Goal: Information Seeking & Learning: Learn about a topic

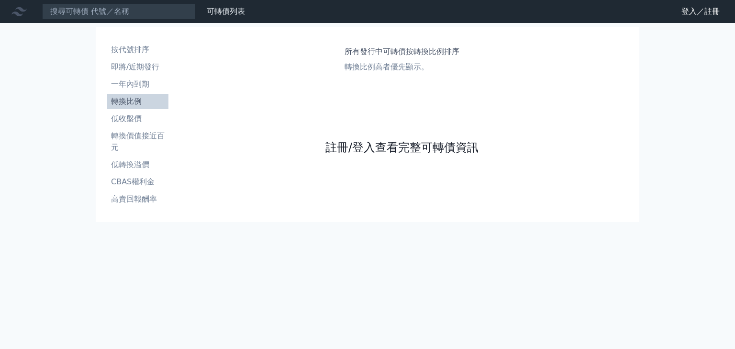
click at [399, 149] on link "註冊/登入查看完整可轉債資訊" at bounding box center [401, 147] width 153 height 15
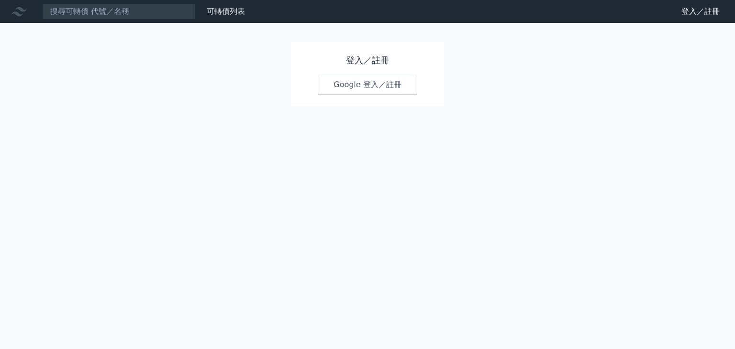
click at [378, 82] on link "Google 登入／註冊" at bounding box center [368, 85] width 100 height 20
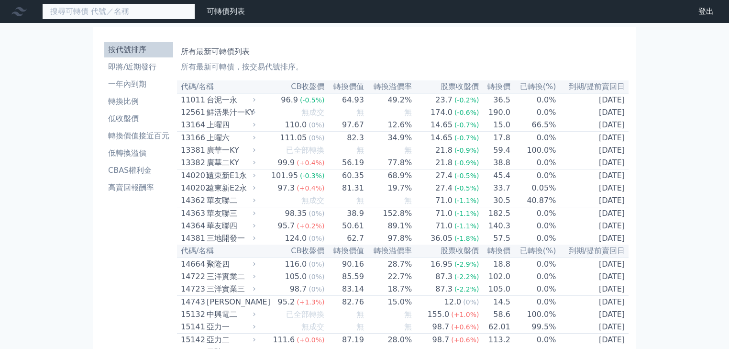
click at [120, 13] on input at bounding box center [118, 11] width 153 height 16
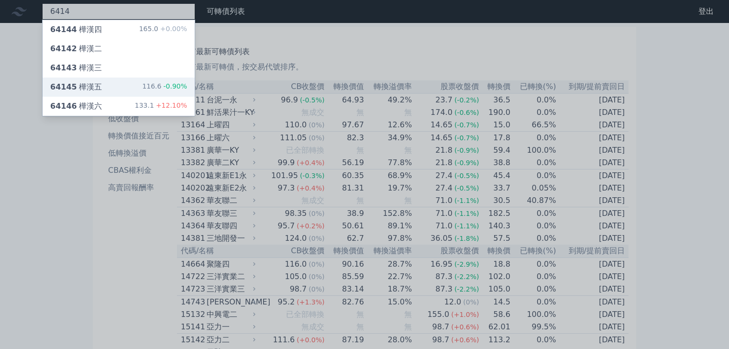
type input "6414"
click at [142, 92] on div "64145 樺漢五 116.6 -0.90%" at bounding box center [119, 87] width 152 height 19
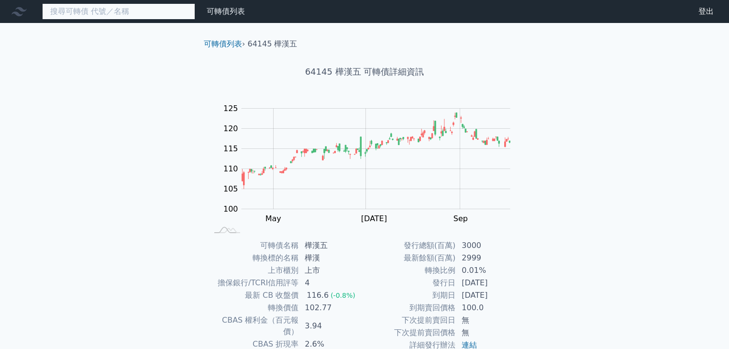
click at [118, 12] on input at bounding box center [118, 11] width 153 height 16
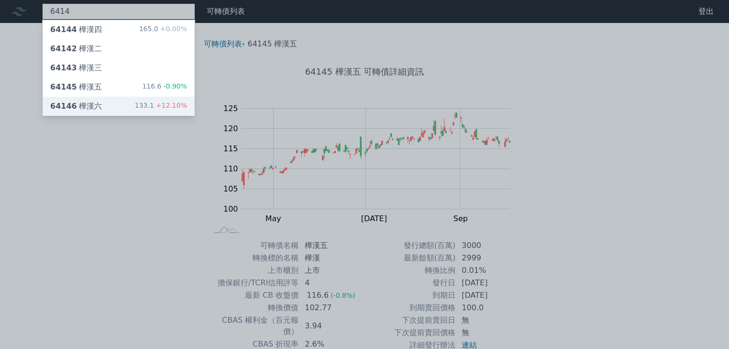
type input "6414"
click at [109, 106] on div "64146 樺漢六 133.1 +12.10%" at bounding box center [119, 106] width 152 height 19
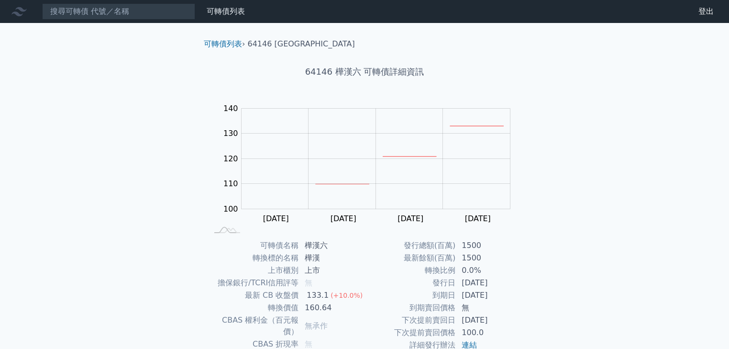
drag, startPoint x: 130, startPoint y: 105, endPoint x: 128, endPoint y: 85, distance: 20.2
click at [130, 105] on div "可轉債列表 財務數據 可轉債列表 財務數據 登出 登出 可轉債列表 › 64146 樺漢六 64146 樺漢六 可轉債詳細資訊 Zoom Out 105 95…" at bounding box center [364, 227] width 729 height 455
click at [121, 11] on input at bounding box center [118, 11] width 153 height 16
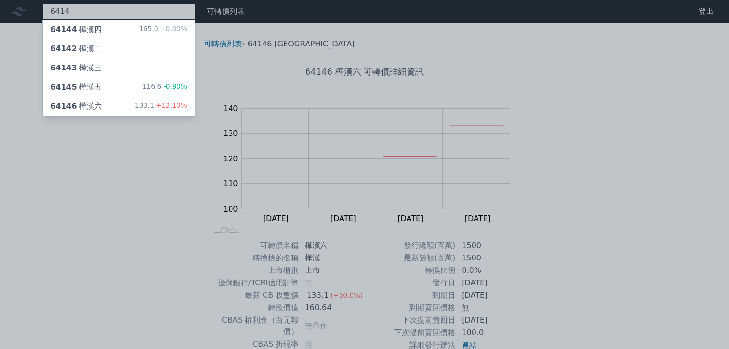
type input "6414"
